Goal: Complete Application Form: Complete application form

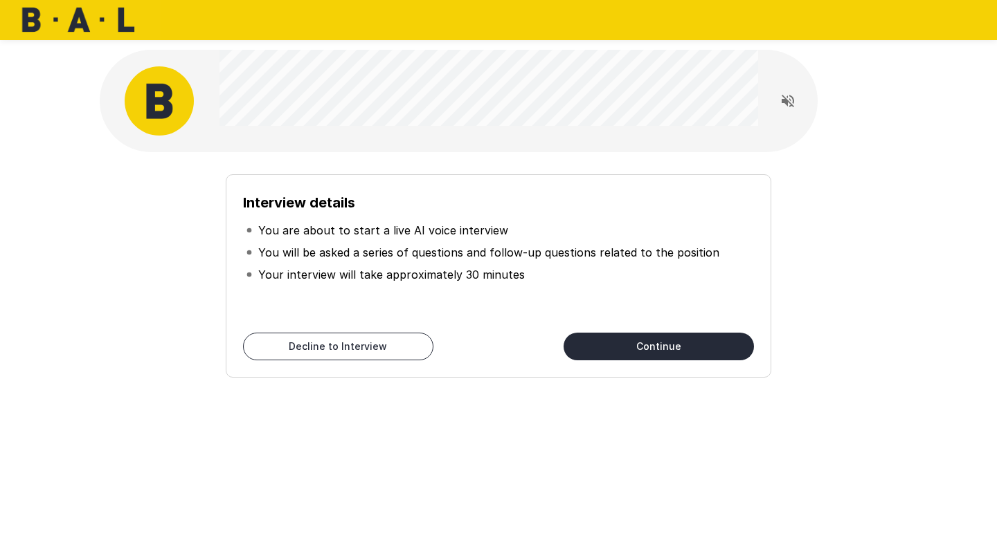
click at [646, 347] on button "Continue" at bounding box center [658, 347] width 190 height 28
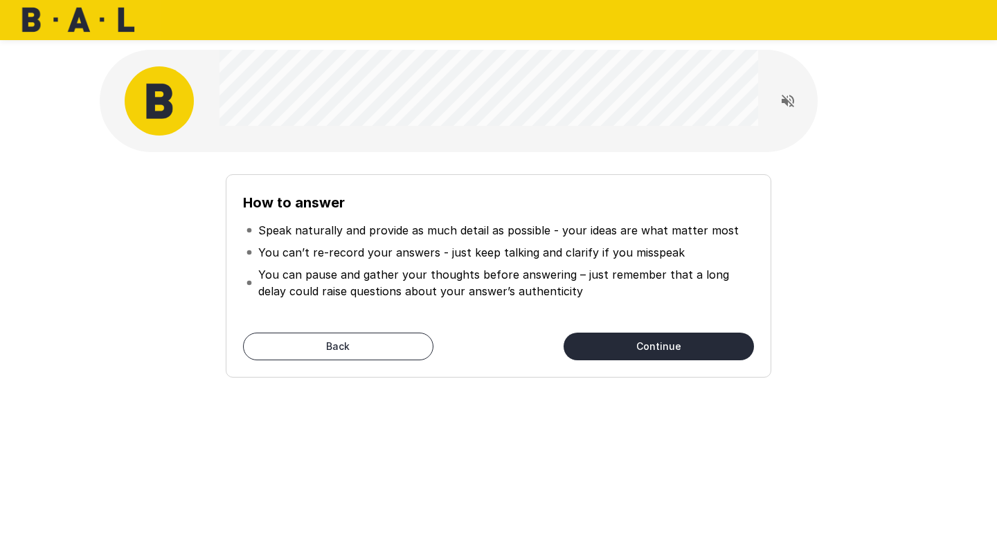
click at [646, 347] on button "Continue" at bounding box center [658, 347] width 190 height 28
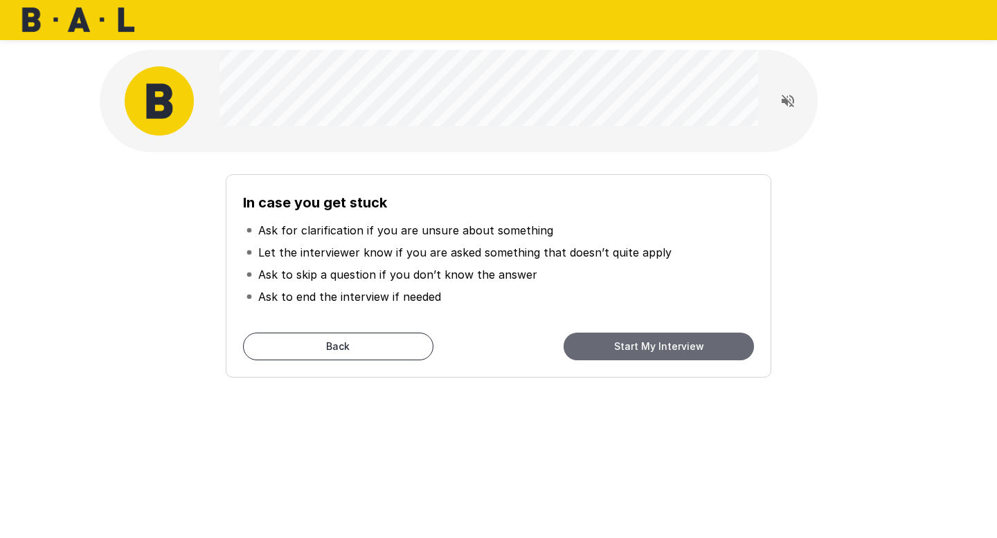
click at [646, 347] on button "Start My Interview" at bounding box center [658, 347] width 190 height 28
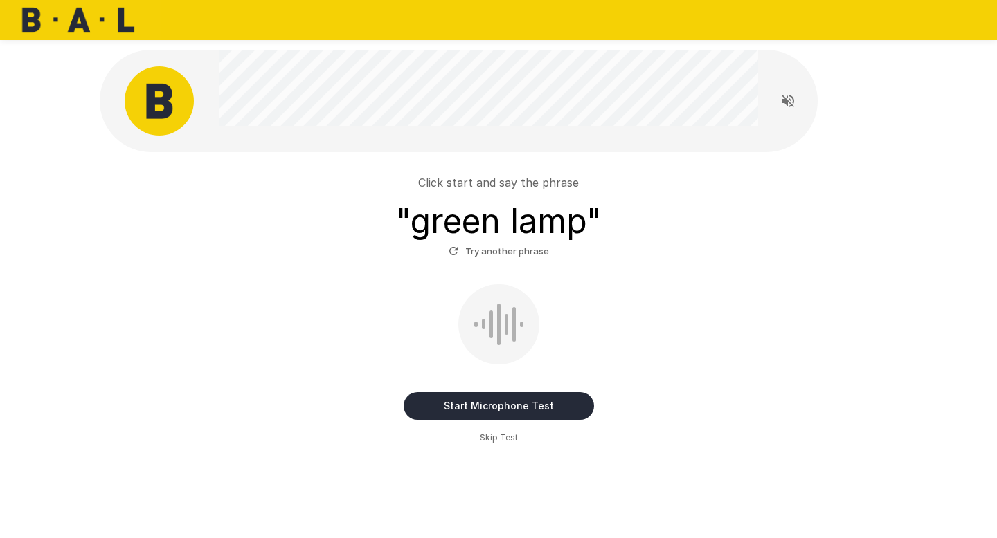
click at [489, 408] on button "Start Microphone Test" at bounding box center [499, 406] width 190 height 28
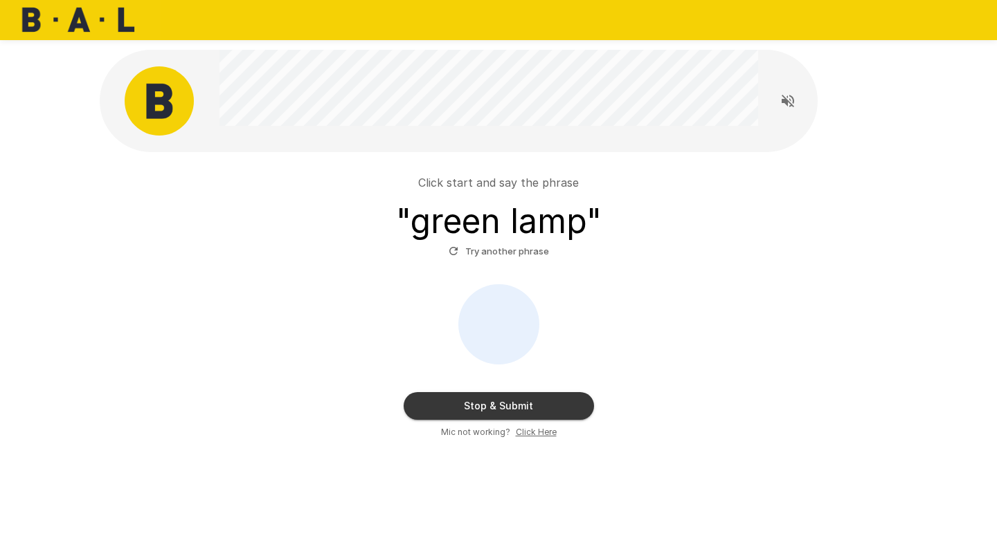
click at [489, 408] on button "Stop & Submit" at bounding box center [499, 406] width 190 height 28
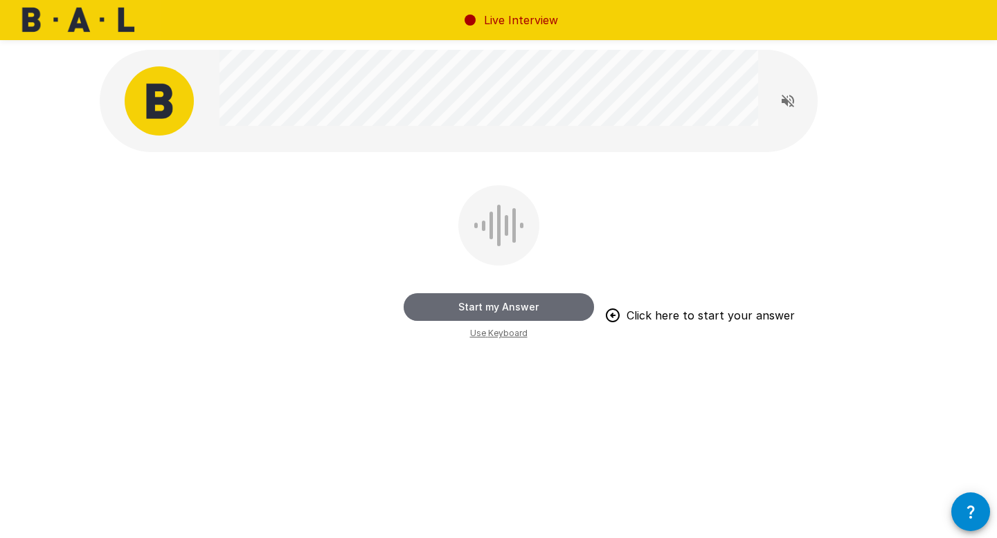
click at [536, 307] on button "Start my Answer" at bounding box center [499, 307] width 190 height 28
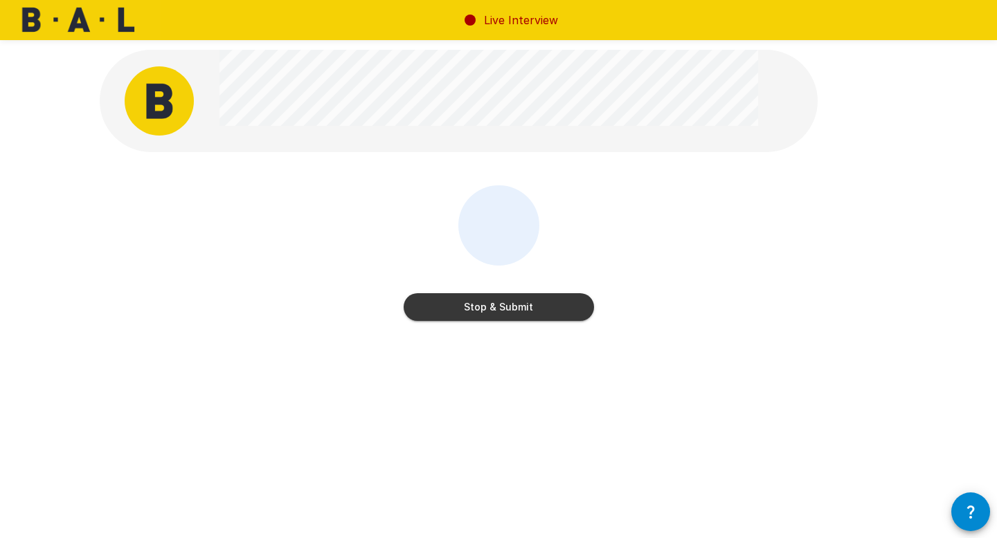
click at [536, 307] on button "Stop & Submit" at bounding box center [499, 307] width 190 height 28
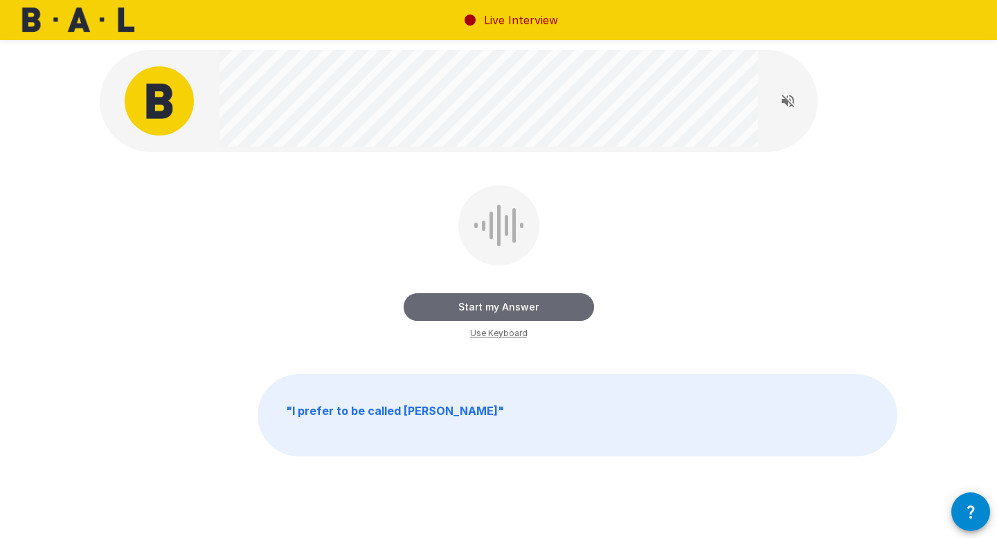
click at [543, 314] on button "Start my Answer" at bounding box center [499, 307] width 190 height 28
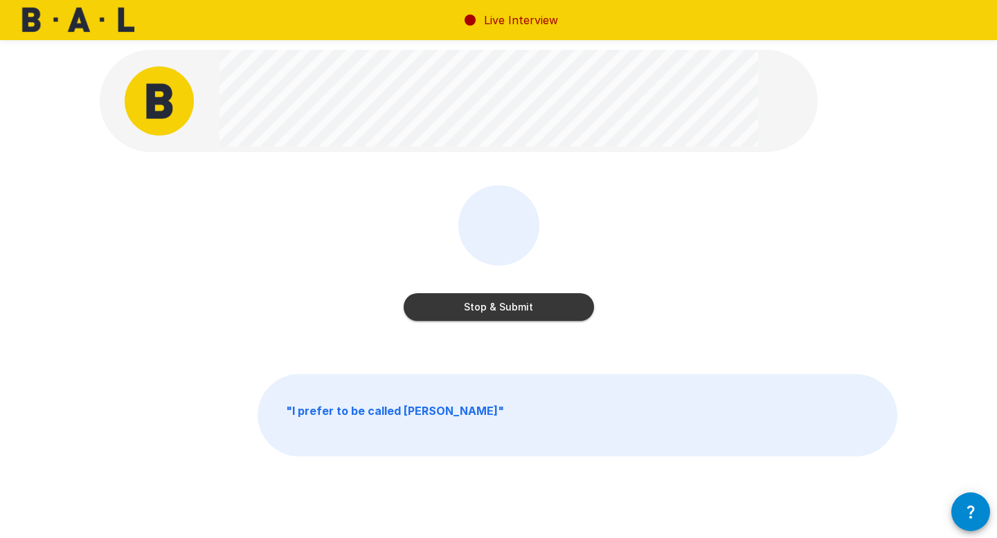
click at [543, 314] on button "Stop & Submit" at bounding box center [499, 307] width 190 height 28
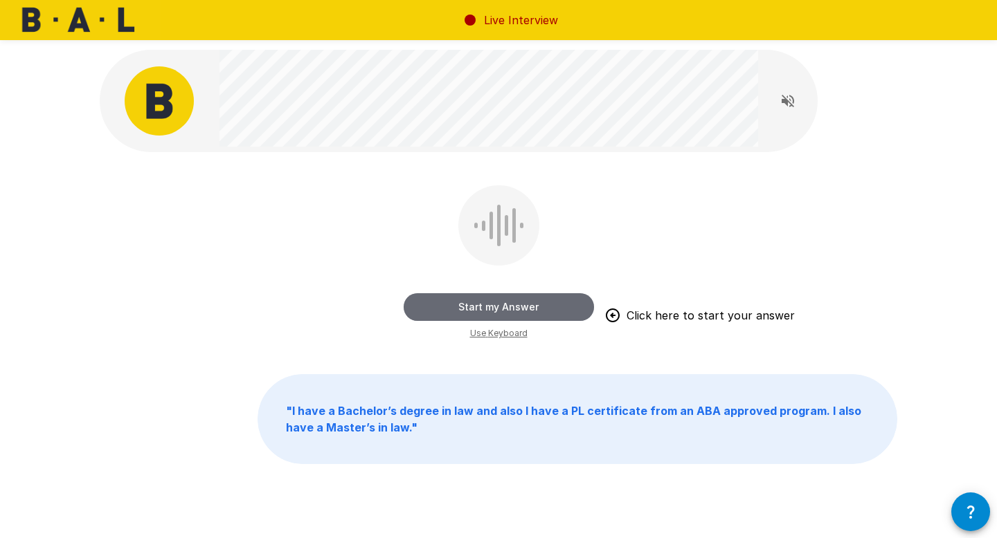
click at [544, 311] on button "Start my Answer" at bounding box center [499, 307] width 190 height 28
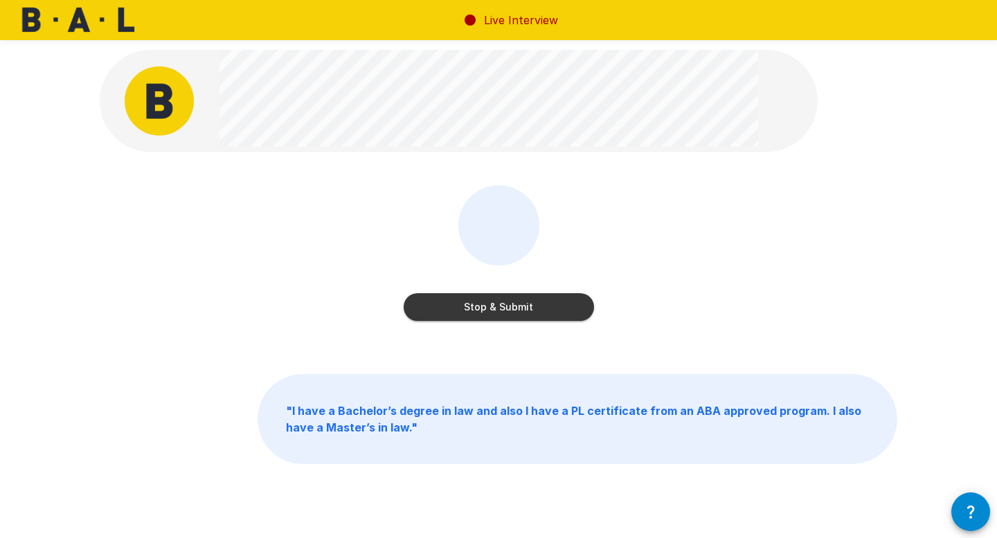
click at [563, 299] on button "Stop & Submit" at bounding box center [499, 307] width 190 height 28
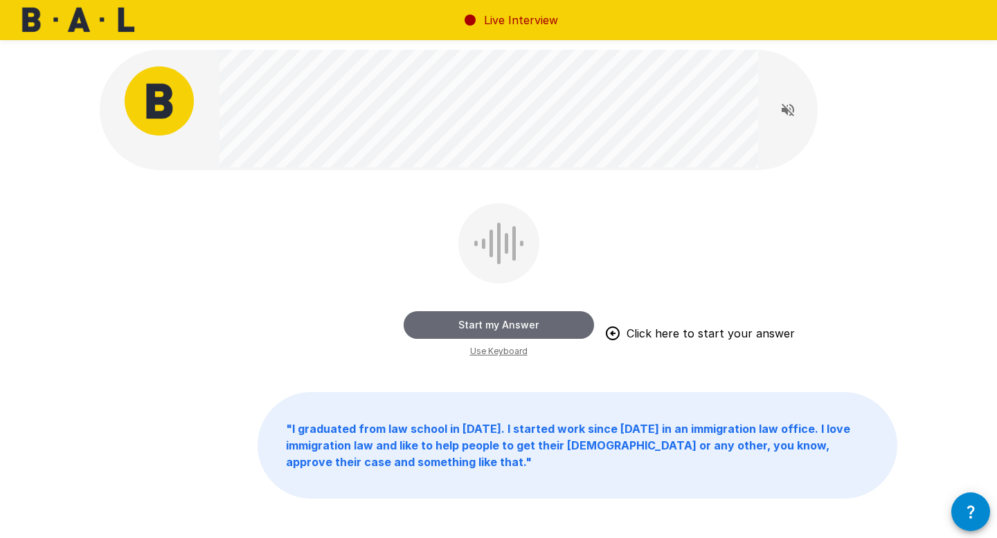
click at [542, 323] on button "Start my Answer" at bounding box center [499, 325] width 190 height 28
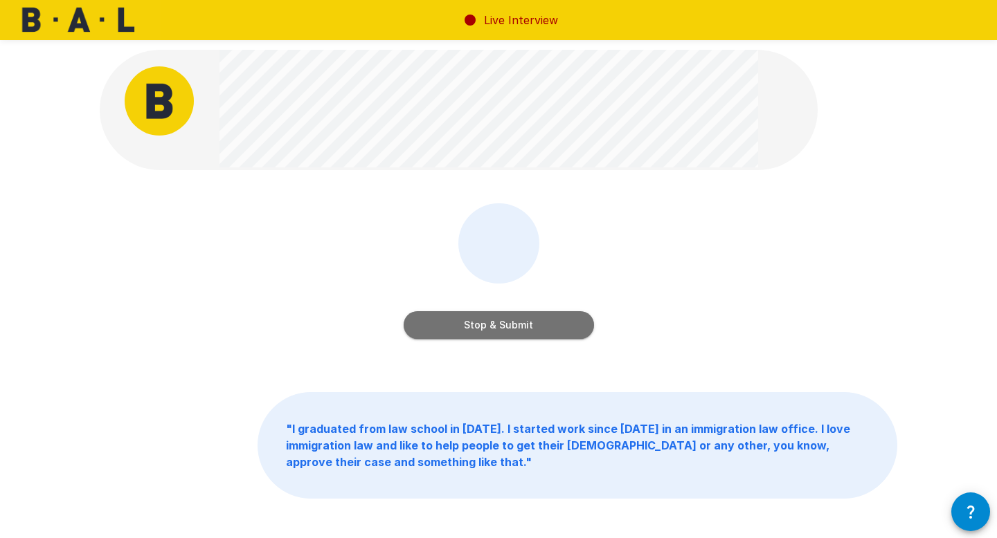
click at [561, 329] on button "Stop & Submit" at bounding box center [499, 325] width 190 height 28
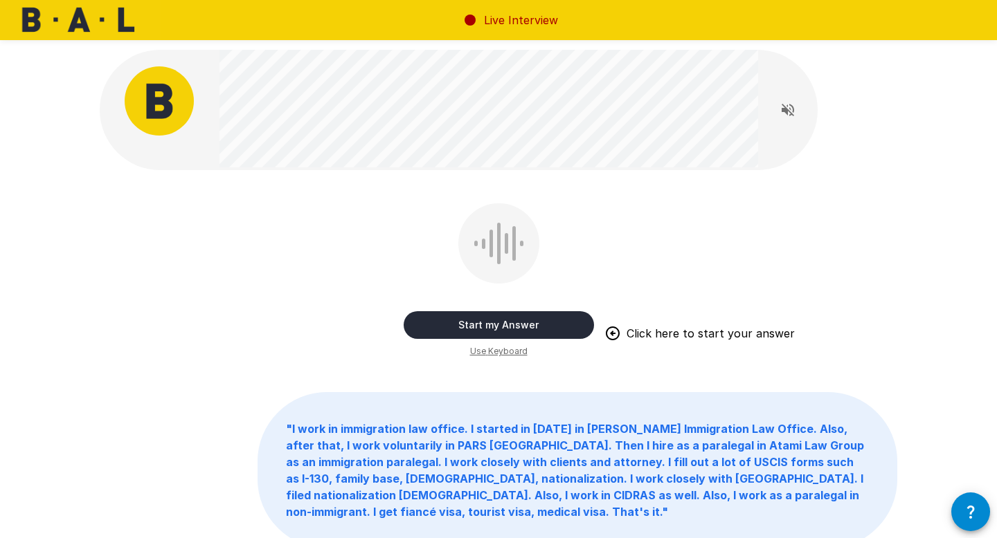
click at [531, 332] on button "Start my Answer" at bounding box center [499, 325] width 190 height 28
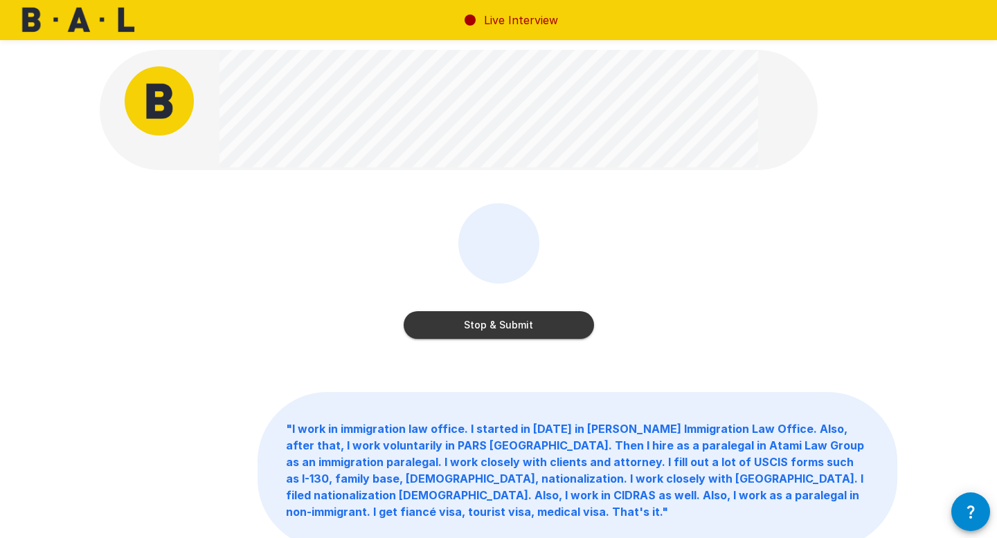
click at [457, 332] on button "Stop & Submit" at bounding box center [499, 325] width 190 height 28
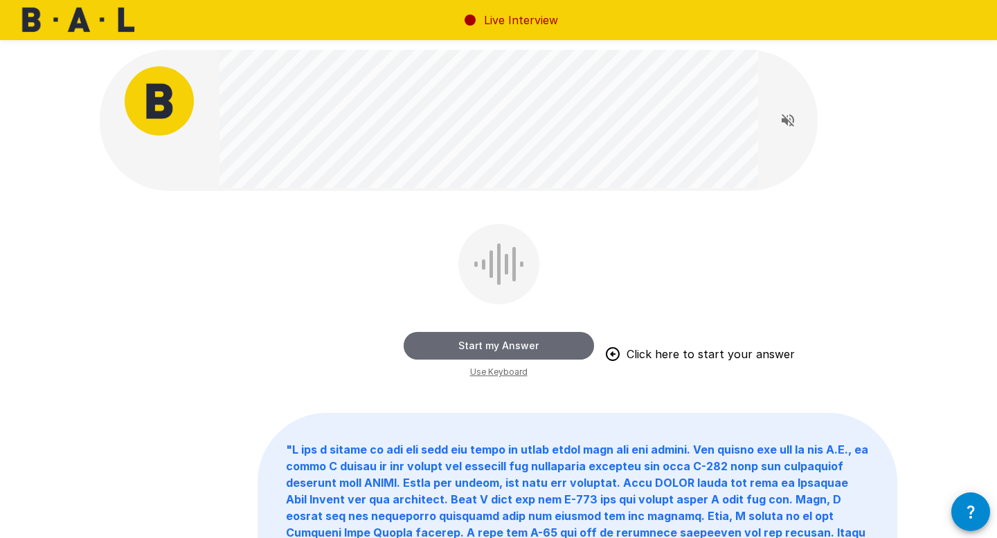
click at [509, 348] on button "Start my Answer" at bounding box center [499, 346] width 190 height 28
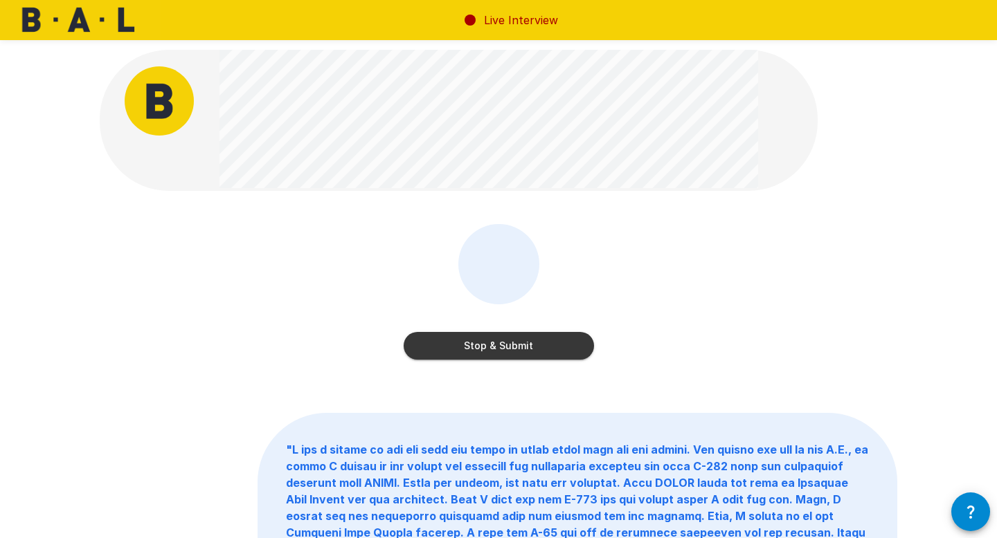
click at [536, 342] on button "Stop & Submit" at bounding box center [499, 346] width 190 height 28
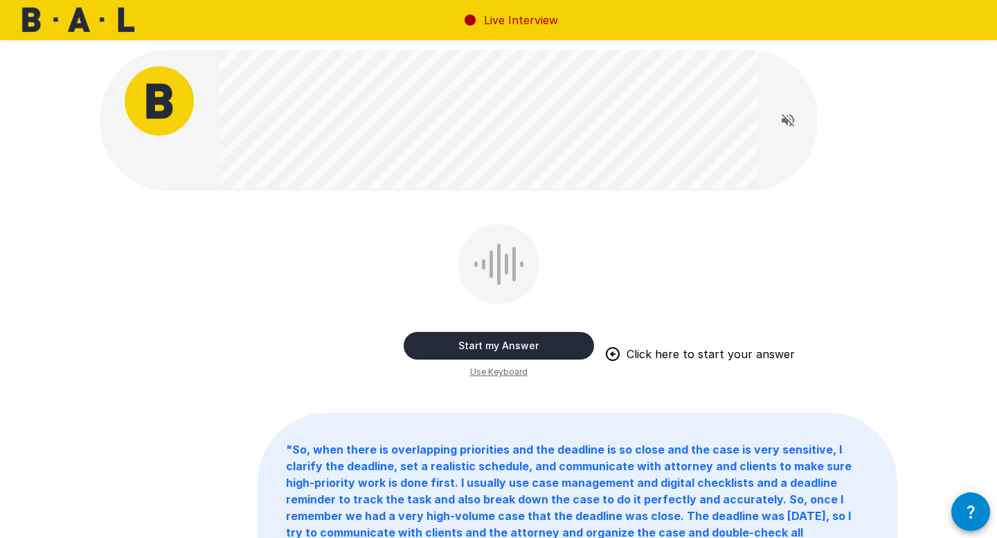
click at [502, 348] on button "Start my Answer" at bounding box center [499, 346] width 190 height 28
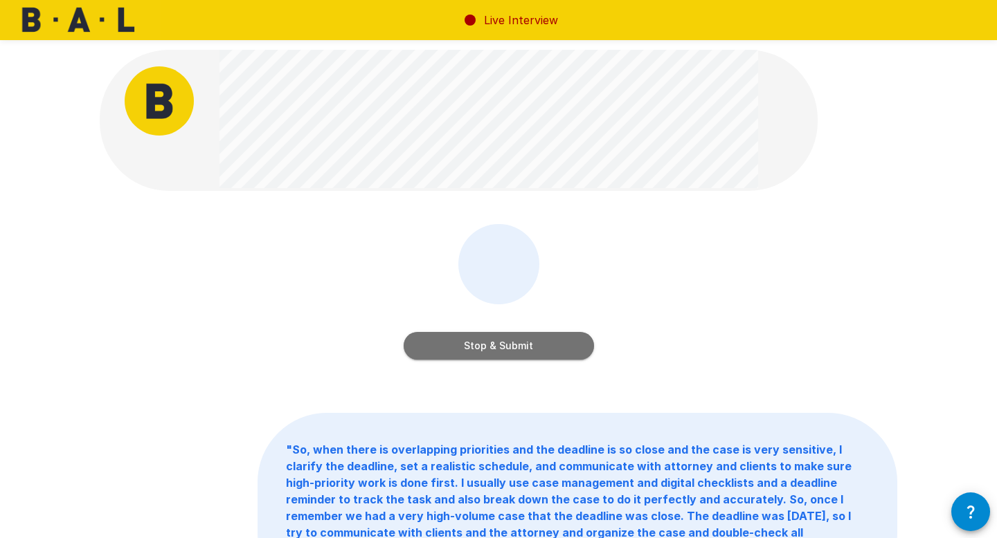
click at [502, 348] on button "Stop & Submit" at bounding box center [499, 346] width 190 height 28
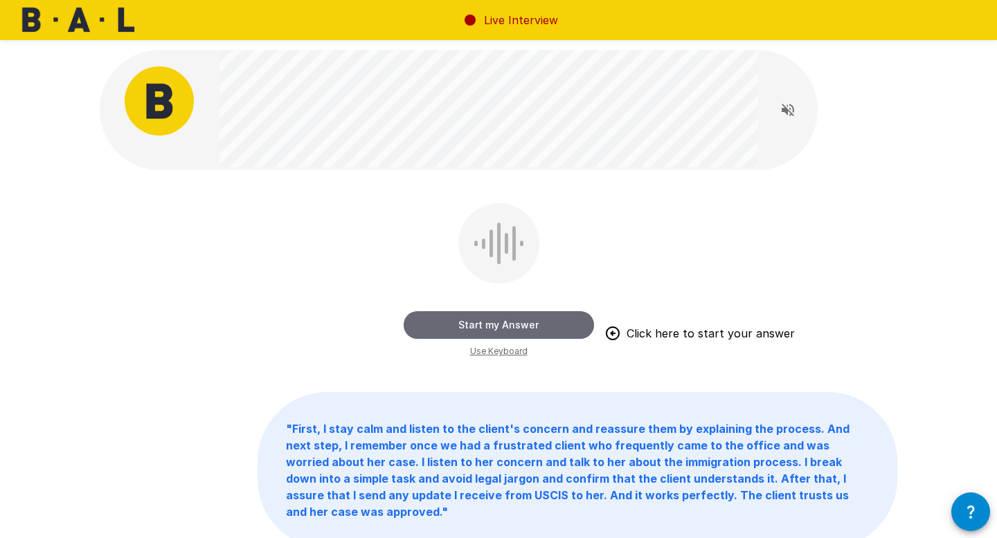
click at [514, 321] on button "Start my Answer" at bounding box center [499, 325] width 190 height 28
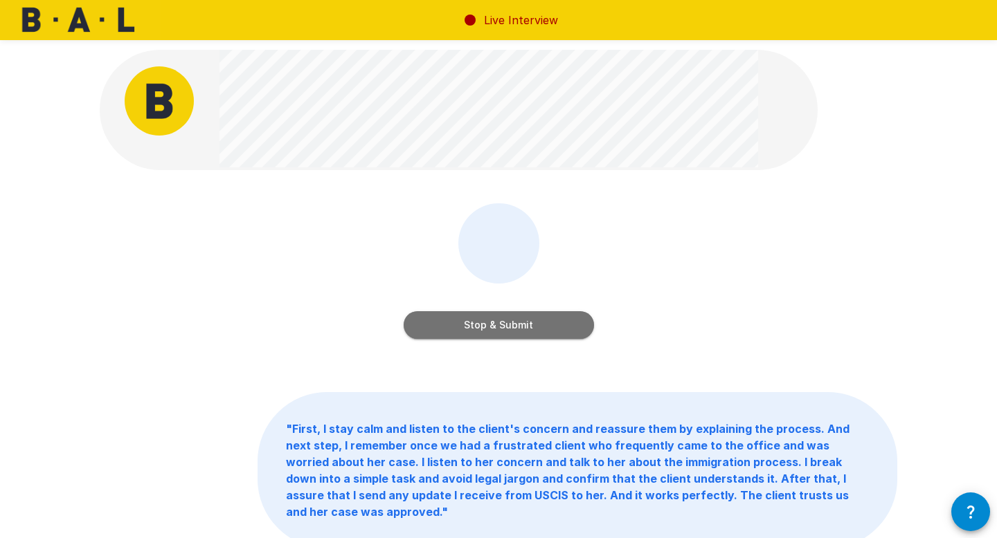
click at [462, 323] on button "Stop & Submit" at bounding box center [499, 325] width 190 height 28
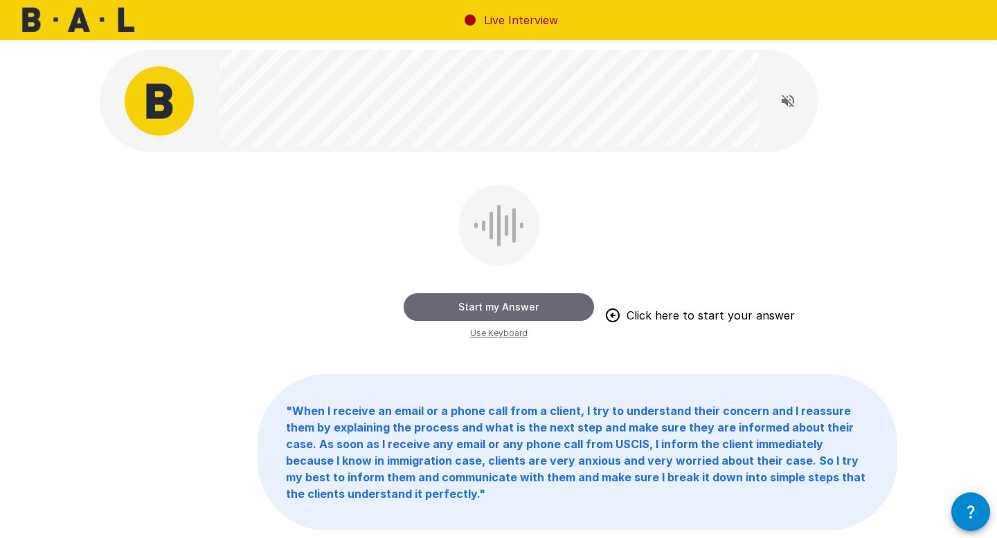
click at [555, 300] on button "Start my Answer" at bounding box center [499, 307] width 190 height 28
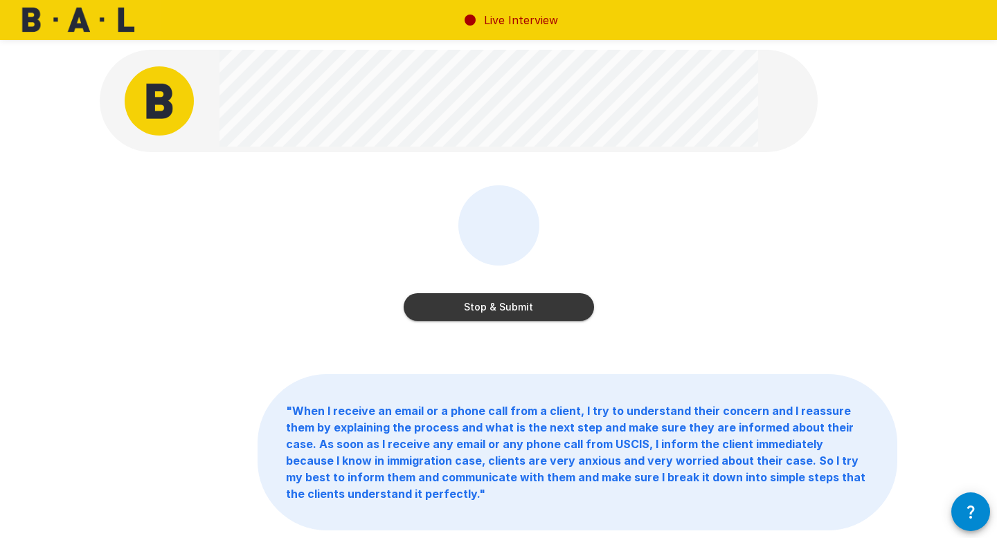
click at [555, 300] on button "Stop & Submit" at bounding box center [499, 307] width 190 height 28
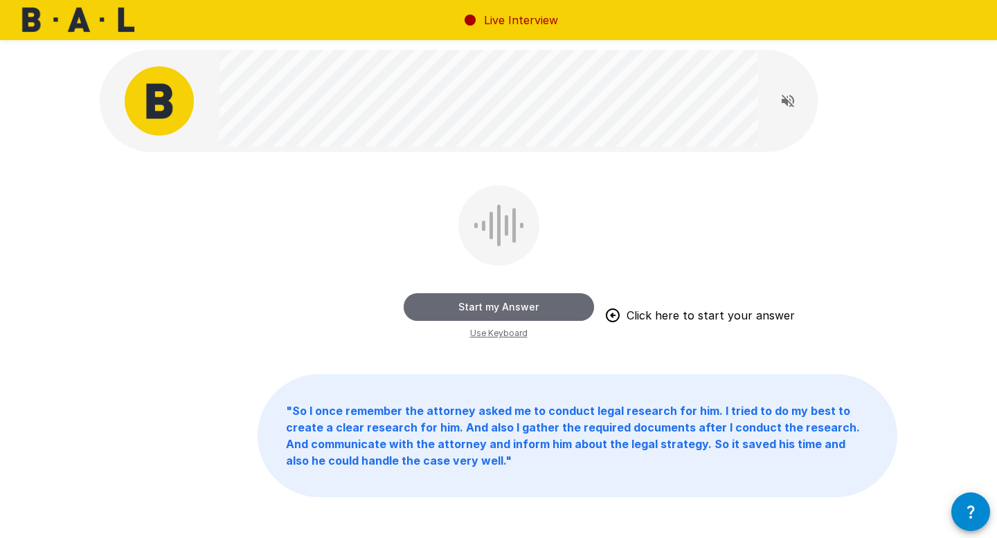
click at [549, 307] on button "Start my Answer" at bounding box center [499, 307] width 190 height 28
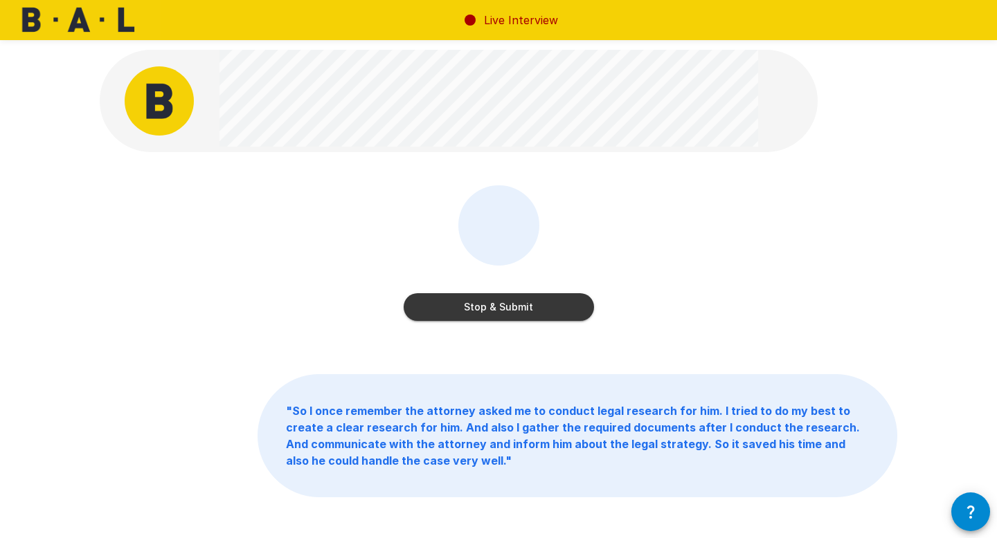
click at [549, 307] on button "Stop & Submit" at bounding box center [499, 307] width 190 height 28
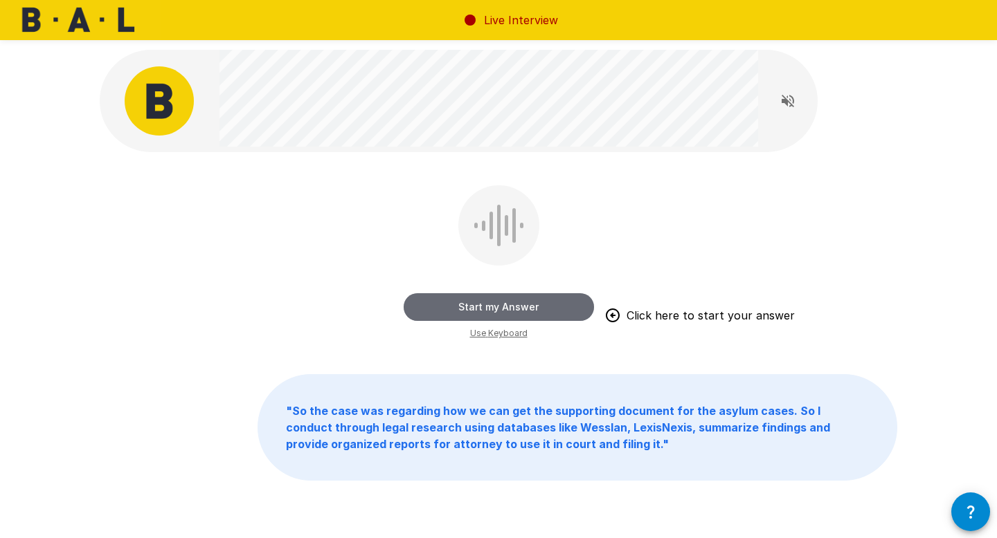
click at [471, 311] on button "Start my Answer" at bounding box center [499, 307] width 190 height 28
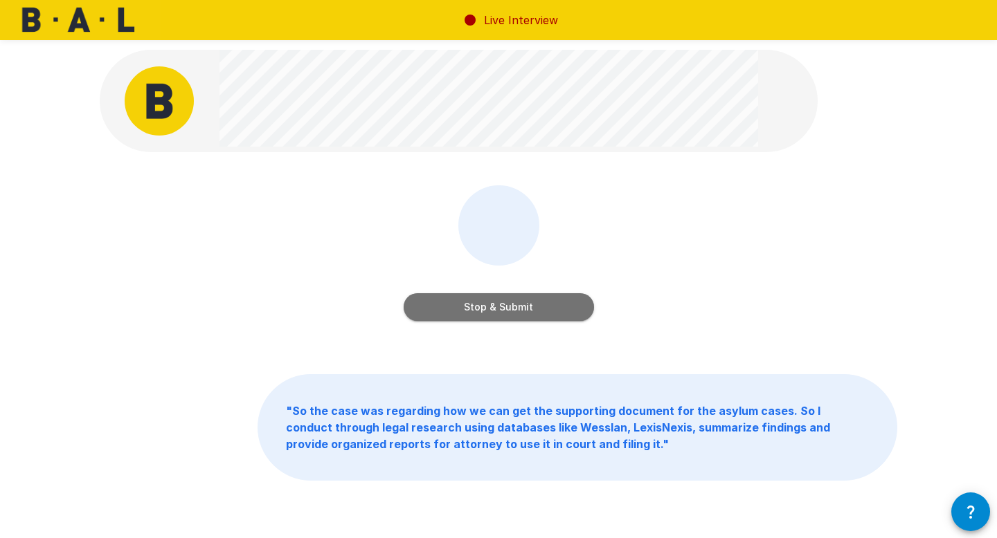
click at [471, 311] on button "Stop & Submit" at bounding box center [499, 307] width 190 height 28
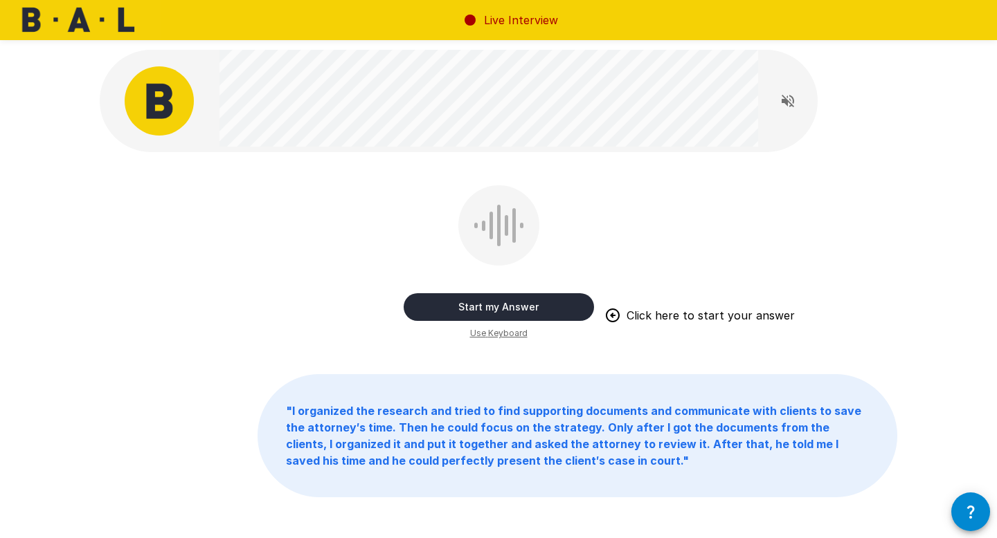
click at [465, 312] on button "Start my Answer" at bounding box center [499, 307] width 190 height 28
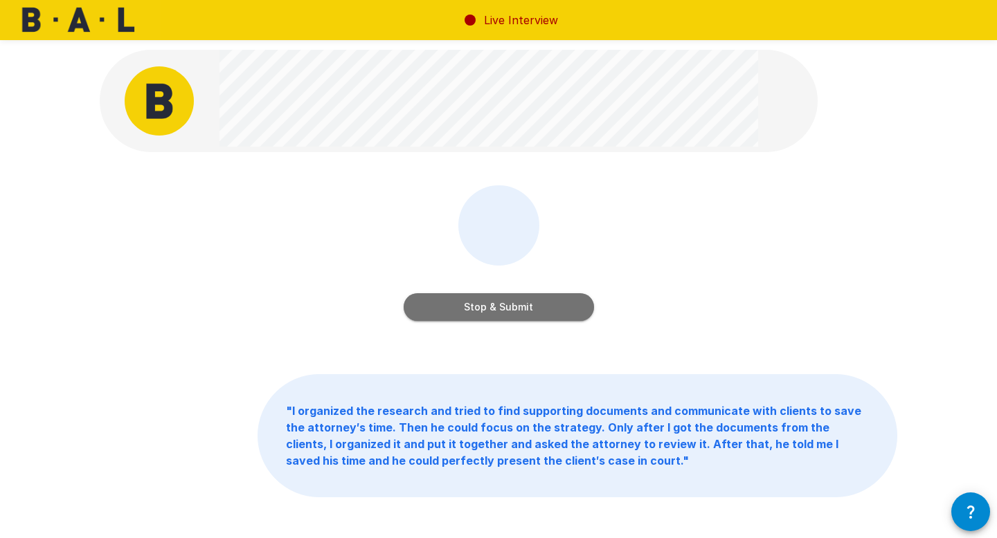
click at [465, 312] on button "Stop & Submit" at bounding box center [499, 307] width 190 height 28
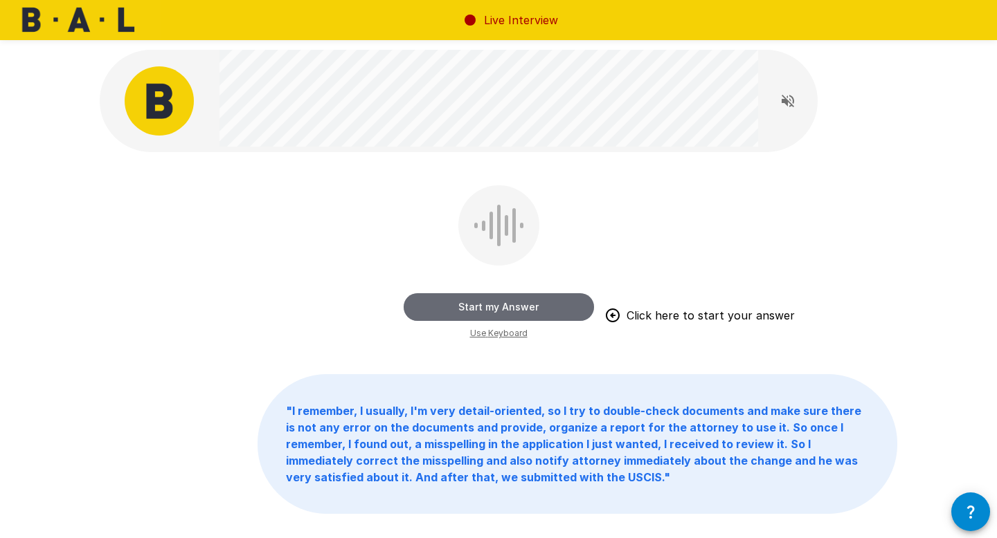
click at [455, 314] on button "Start my Answer" at bounding box center [499, 307] width 190 height 28
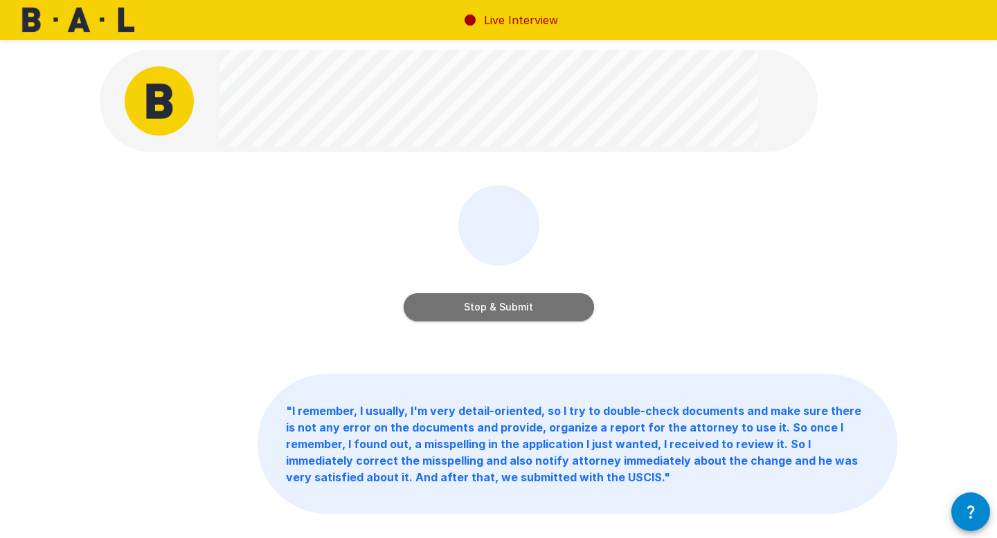
click at [455, 314] on button "Stop & Submit" at bounding box center [499, 307] width 190 height 28
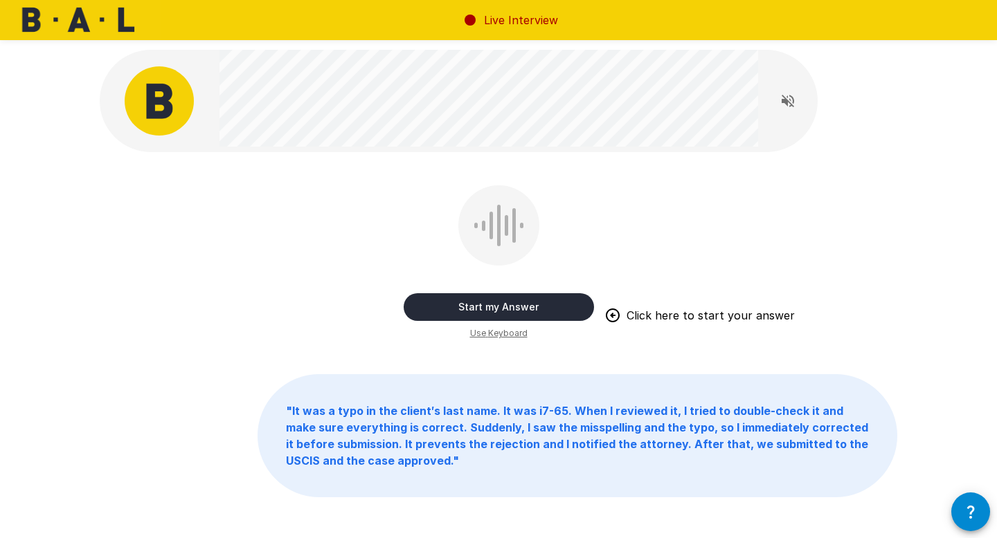
click at [455, 314] on button "Start my Answer" at bounding box center [499, 307] width 190 height 28
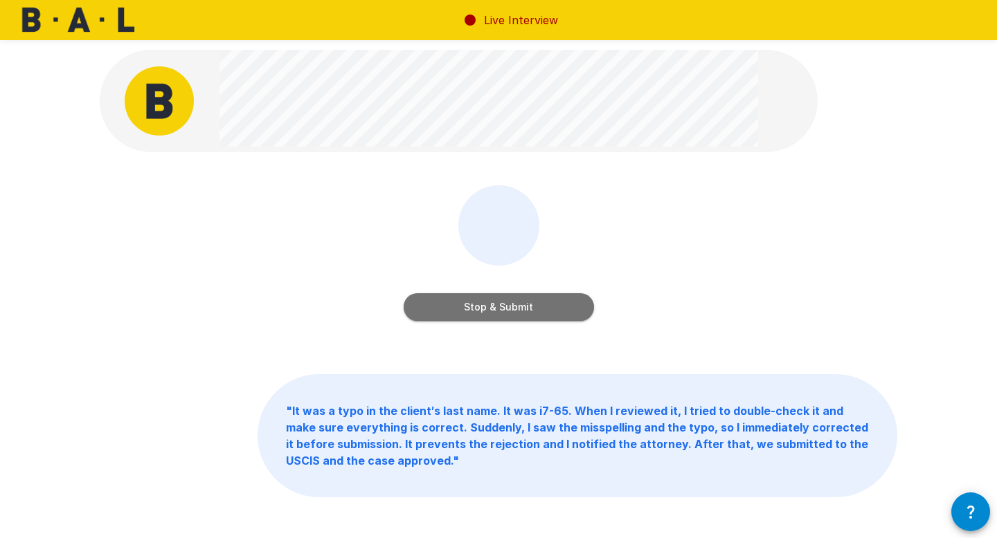
click at [455, 314] on button "Stop & Submit" at bounding box center [499, 307] width 190 height 28
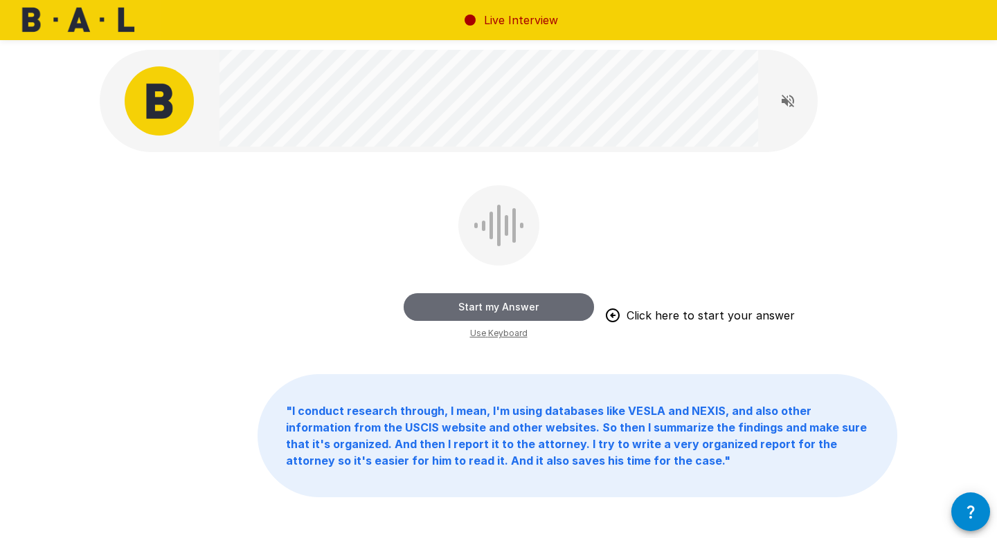
click at [455, 314] on button "Start my Answer" at bounding box center [499, 307] width 190 height 28
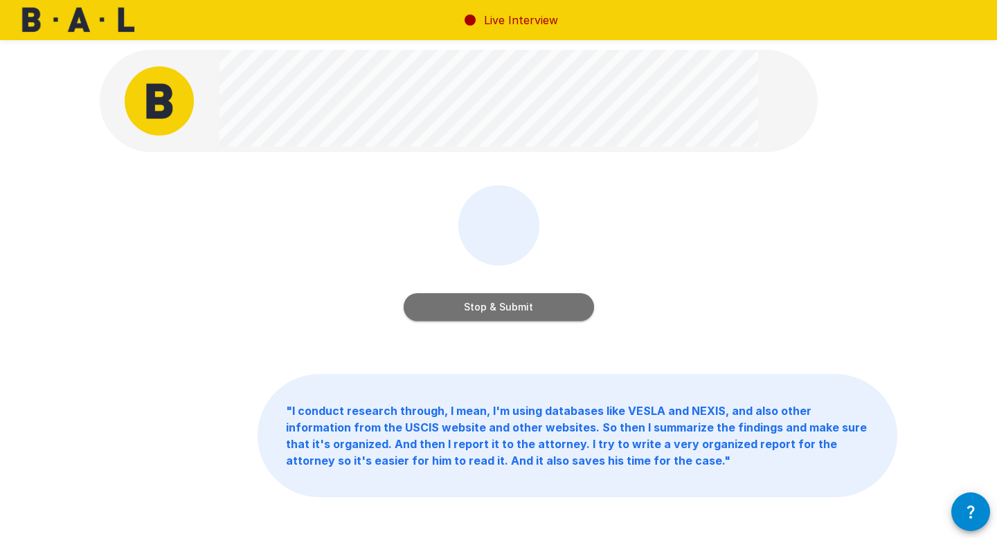
click at [449, 316] on button "Stop & Submit" at bounding box center [499, 307] width 190 height 28
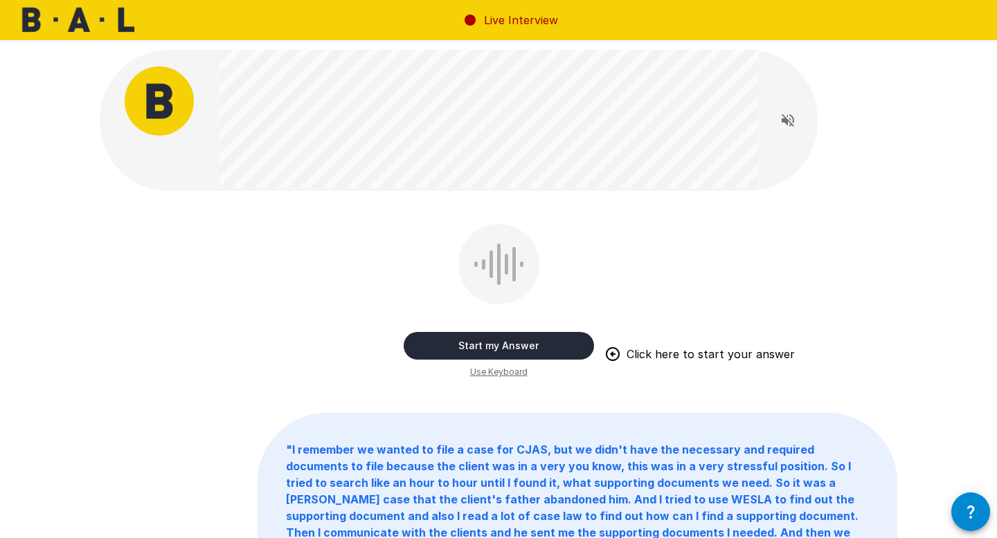
click at [554, 351] on button "Start my Answer" at bounding box center [499, 346] width 190 height 28
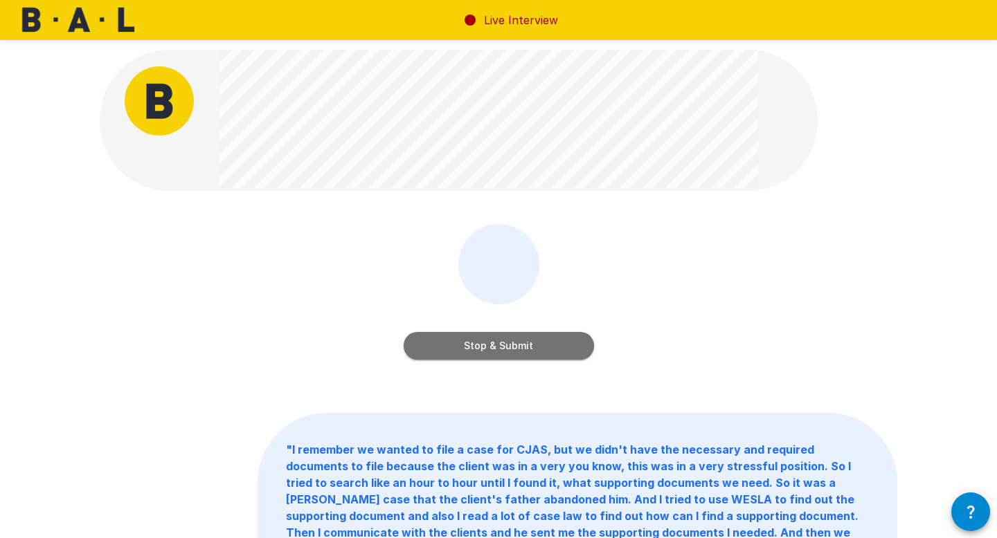
click at [554, 351] on button "Stop & Submit" at bounding box center [499, 346] width 190 height 28
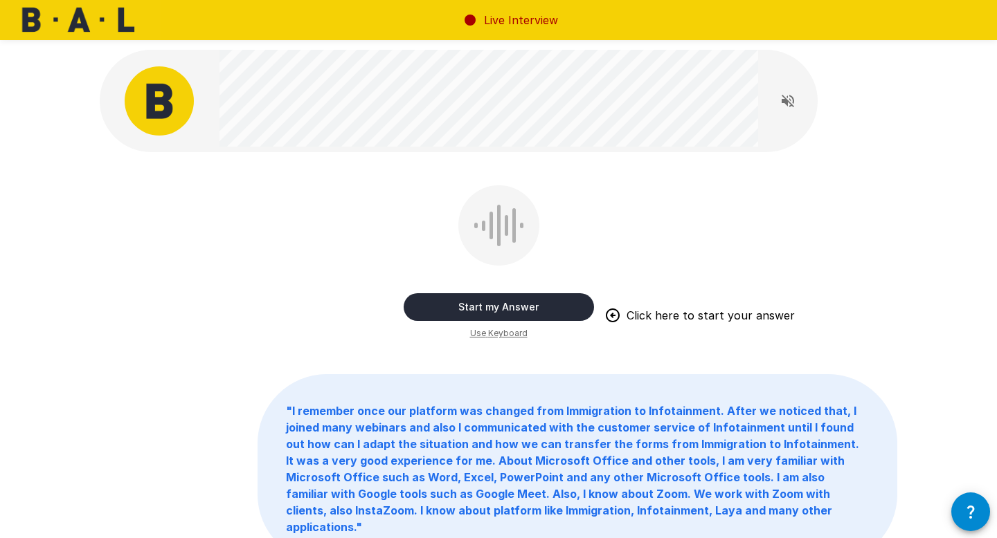
click at [552, 308] on button "Start my Answer" at bounding box center [499, 307] width 190 height 28
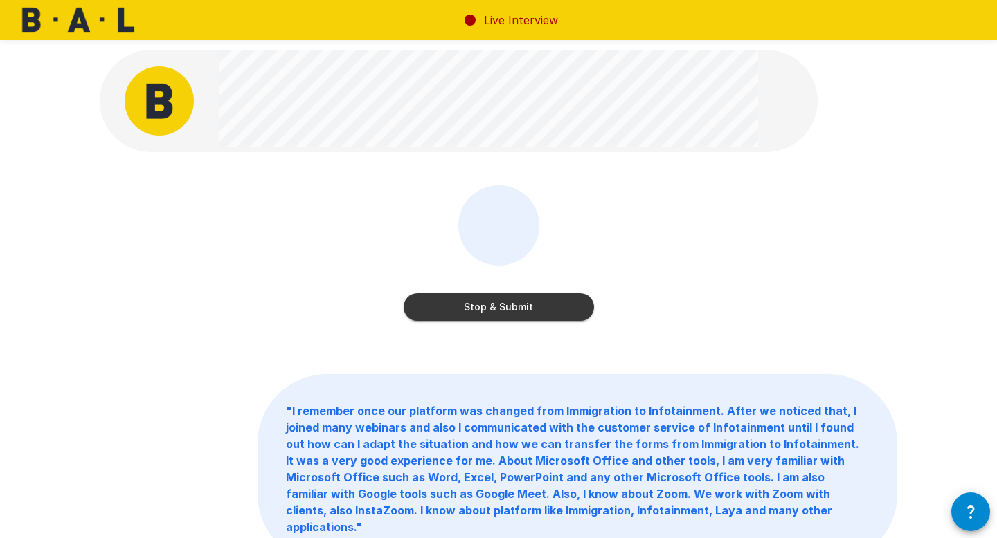
click at [552, 308] on button "Stop & Submit" at bounding box center [499, 307] width 190 height 28
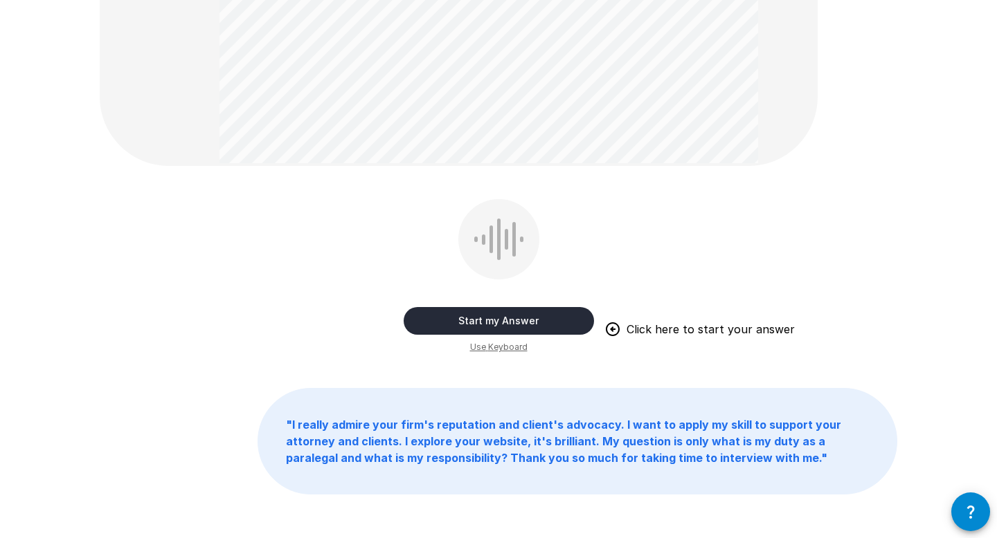
scroll to position [226, 0]
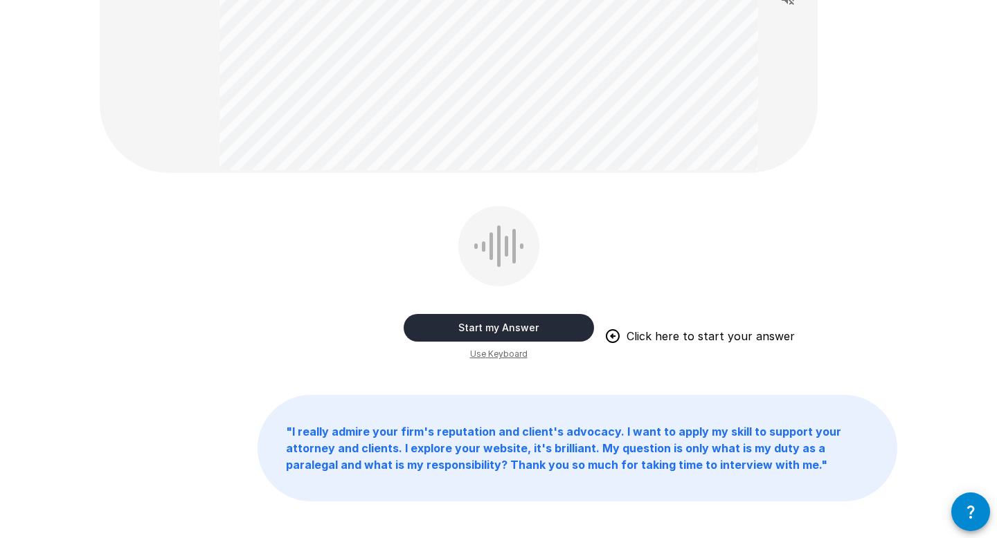
click at [544, 325] on button "Start my Answer" at bounding box center [499, 328] width 190 height 28
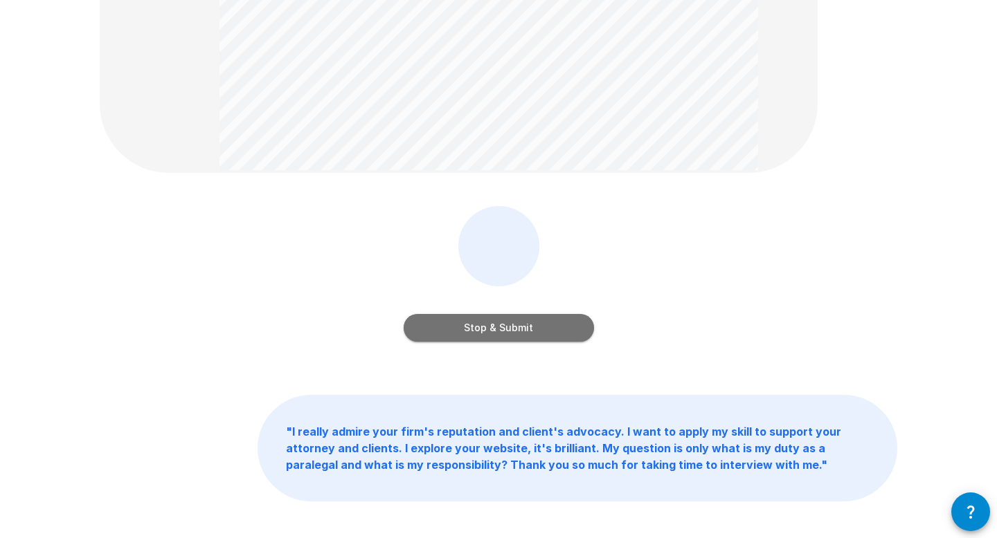
click at [545, 324] on button "Stop & Submit" at bounding box center [499, 328] width 190 height 28
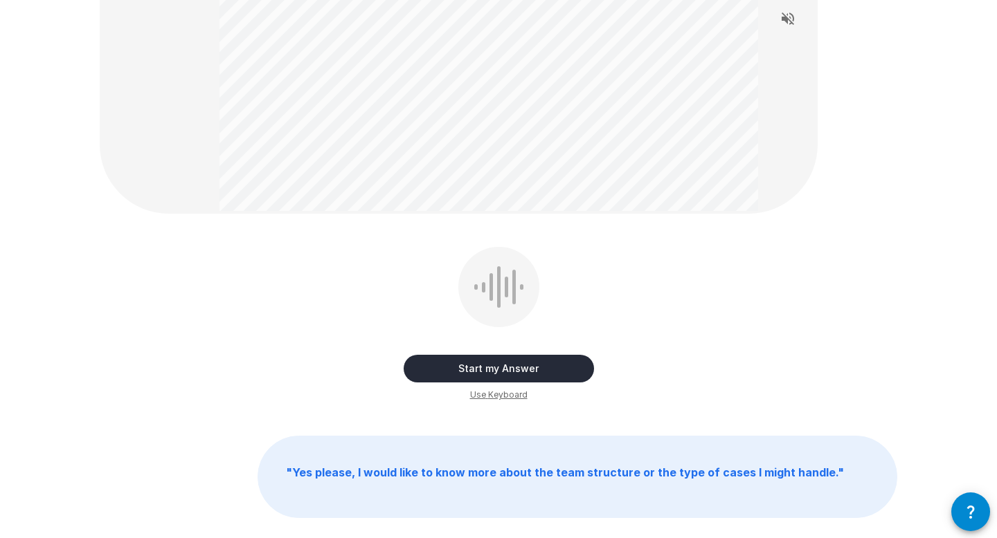
scroll to position [235, 0]
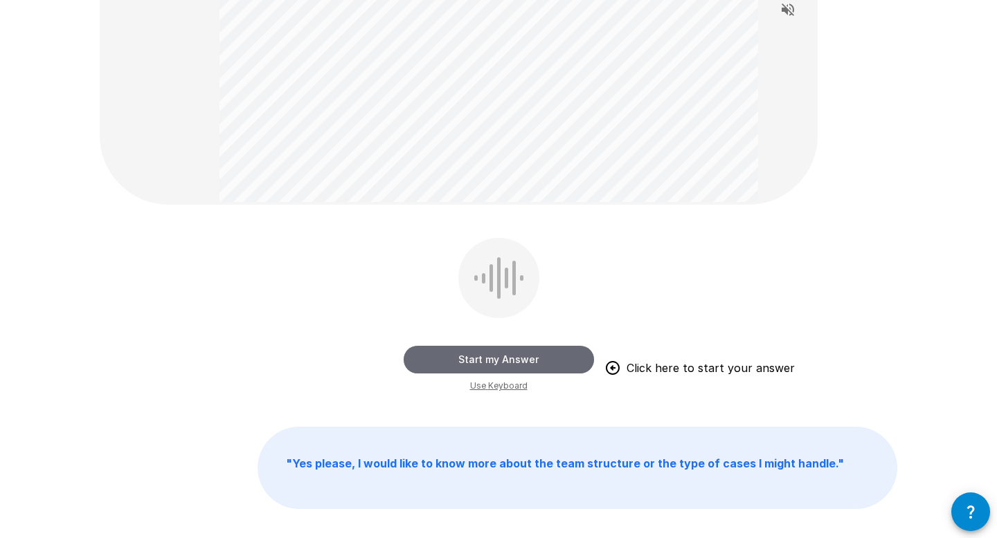
click at [516, 359] on button "Start my Answer" at bounding box center [499, 360] width 190 height 28
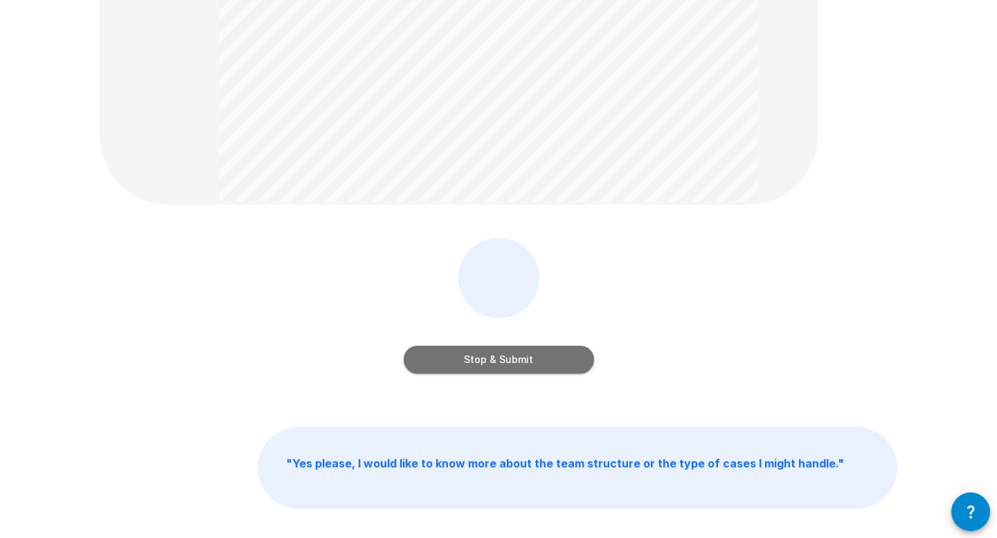
click at [516, 359] on button "Stop & Submit" at bounding box center [499, 360] width 190 height 28
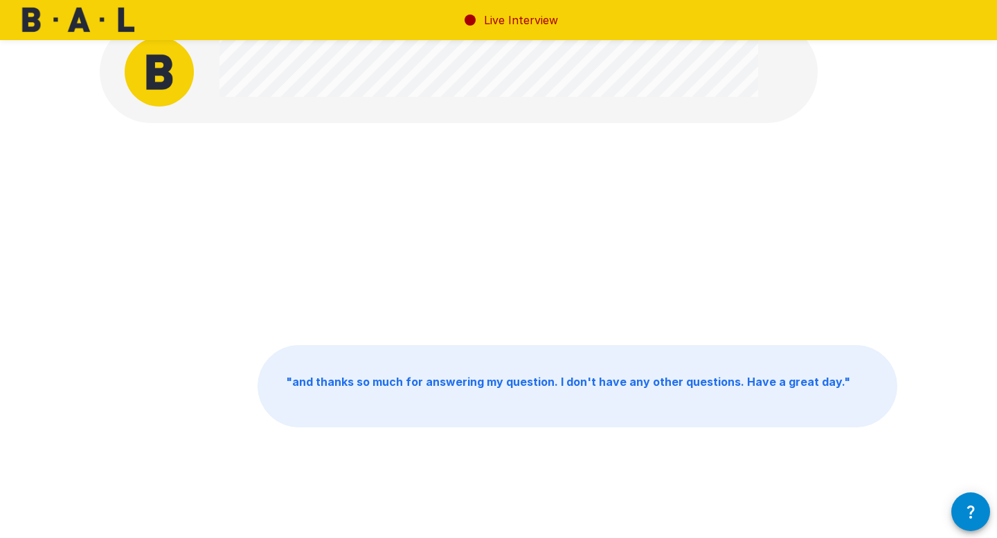
scroll to position [0, 0]
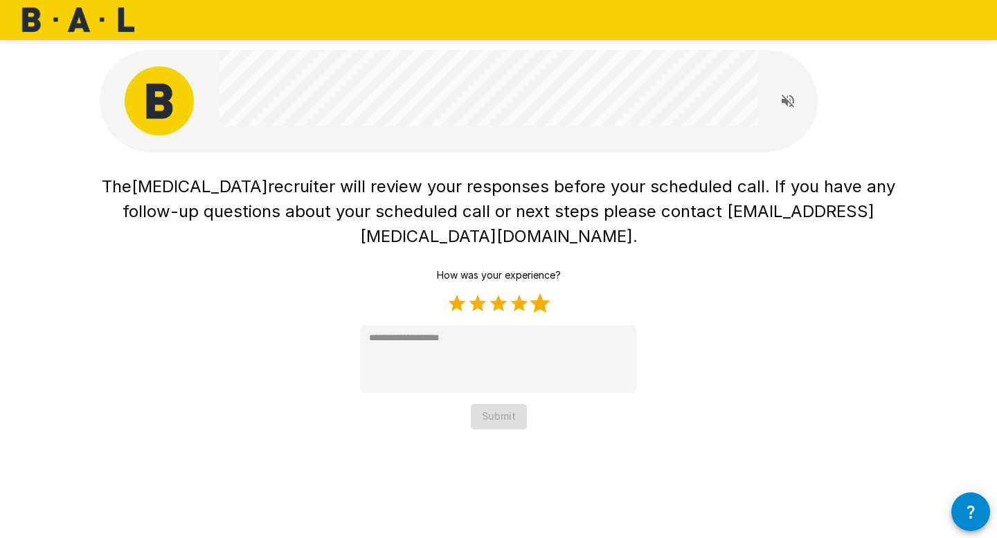
click at [537, 293] on label "5 Stars" at bounding box center [539, 303] width 21 height 21
type textarea "*"
click at [502, 404] on button "Submit" at bounding box center [499, 417] width 56 height 26
